Goal: Task Accomplishment & Management: Complete application form

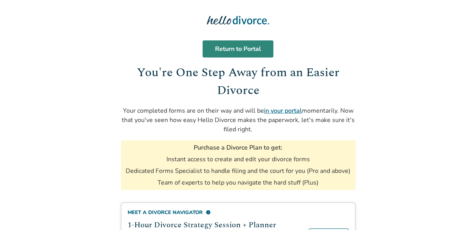
click at [246, 44] on link "Return to Portal" at bounding box center [238, 48] width 71 height 17
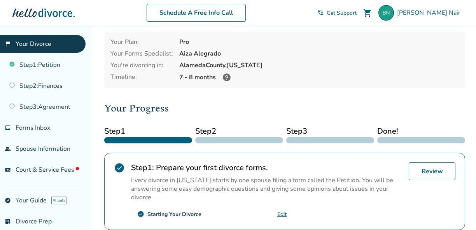
scroll to position [30, 0]
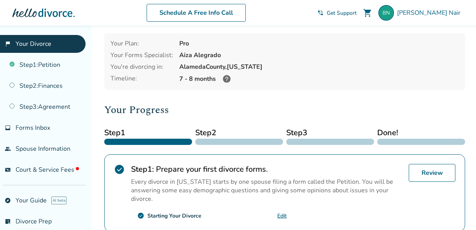
click at [276, 63] on div "[GEOGRAPHIC_DATA], [US_STATE]" at bounding box center [319, 67] width 280 height 9
